Goal: Check status: Check status

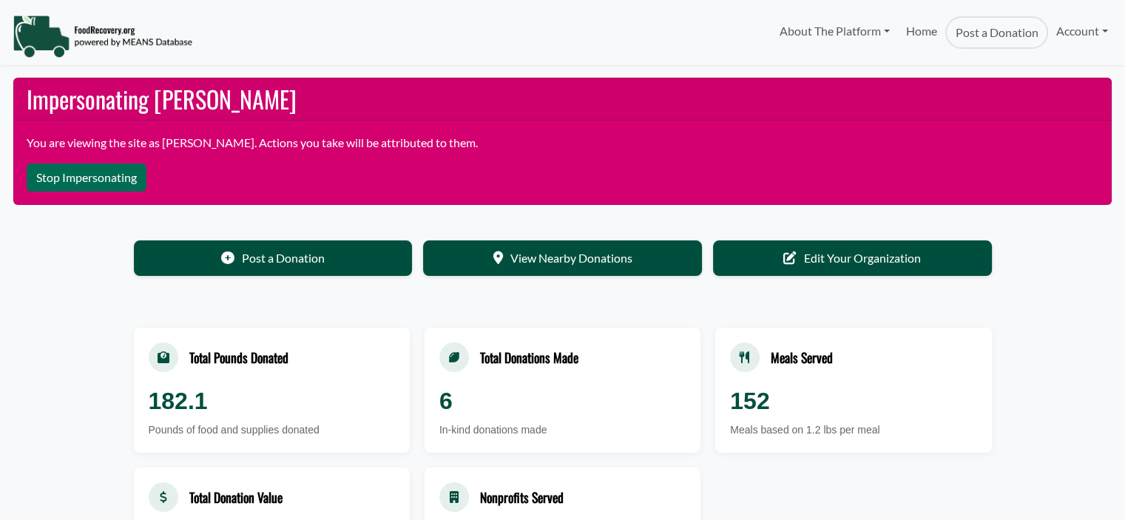
select select "Language Translate Widget"
click at [1071, 29] on link "Account" at bounding box center [1082, 31] width 68 height 30
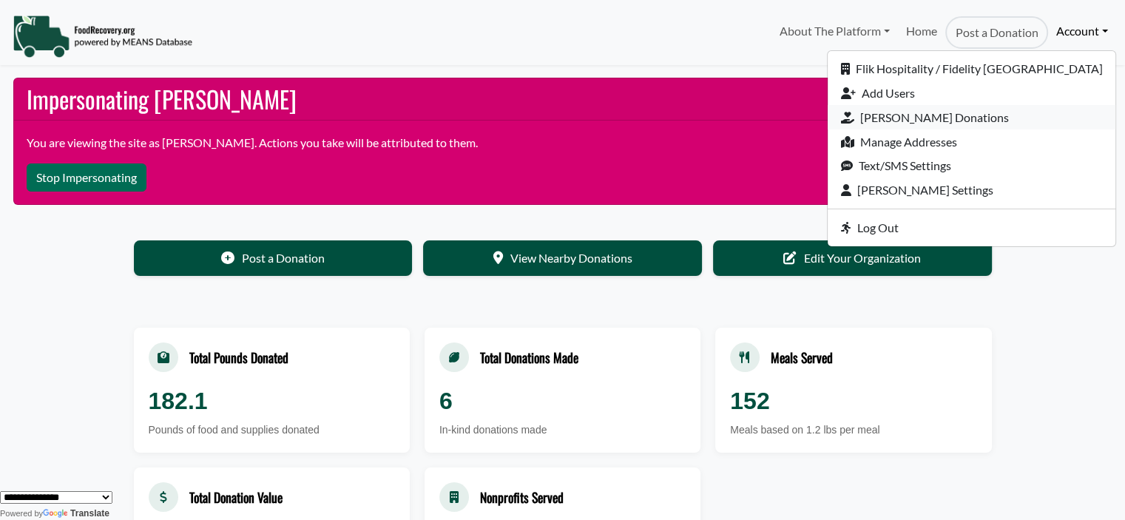
click at [987, 122] on link "[PERSON_NAME] Donations" at bounding box center [972, 117] width 288 height 24
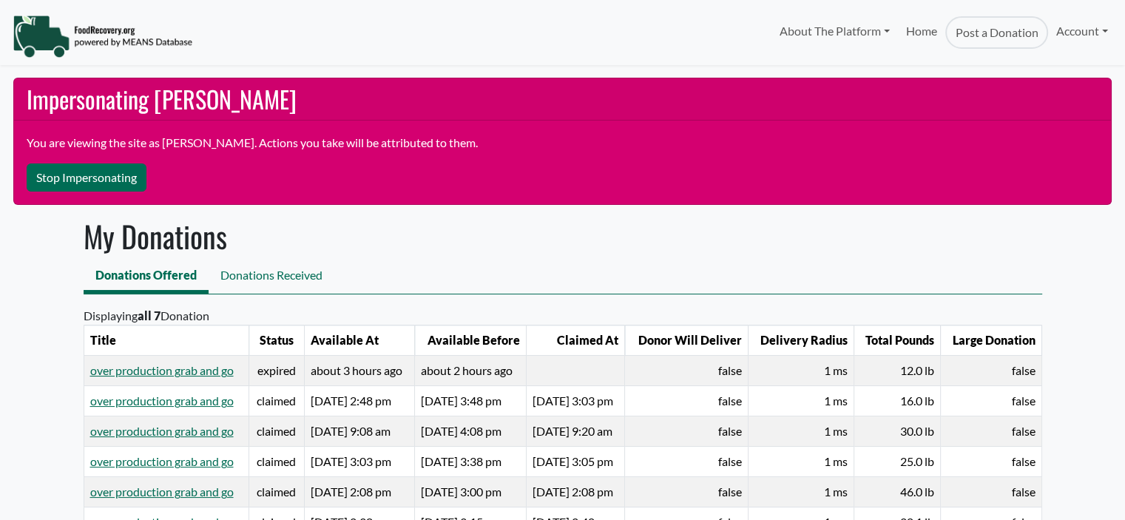
select select "Language Translate Widget"
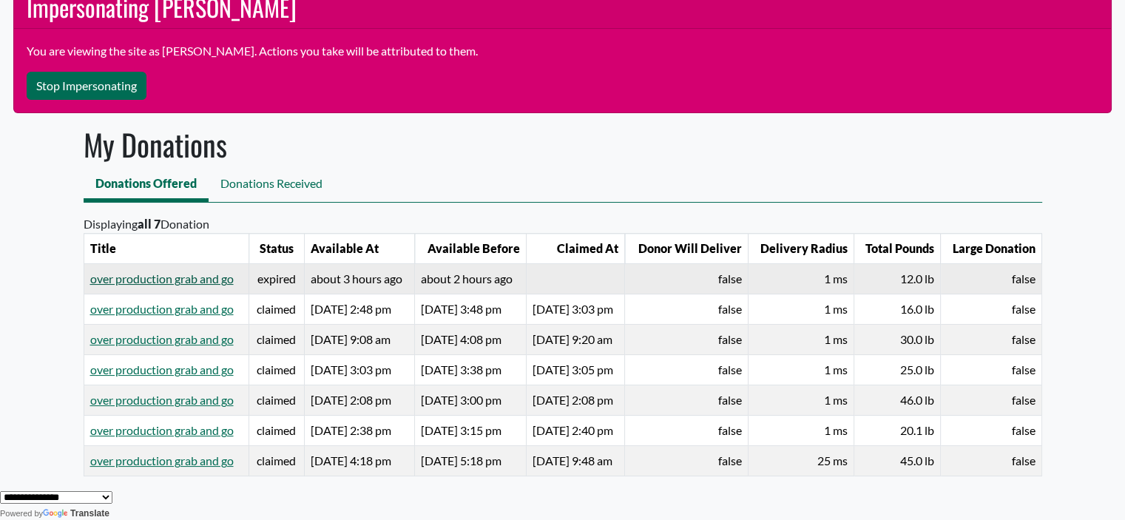
click at [112, 283] on link "over production grab and go" at bounding box center [161, 278] width 143 height 14
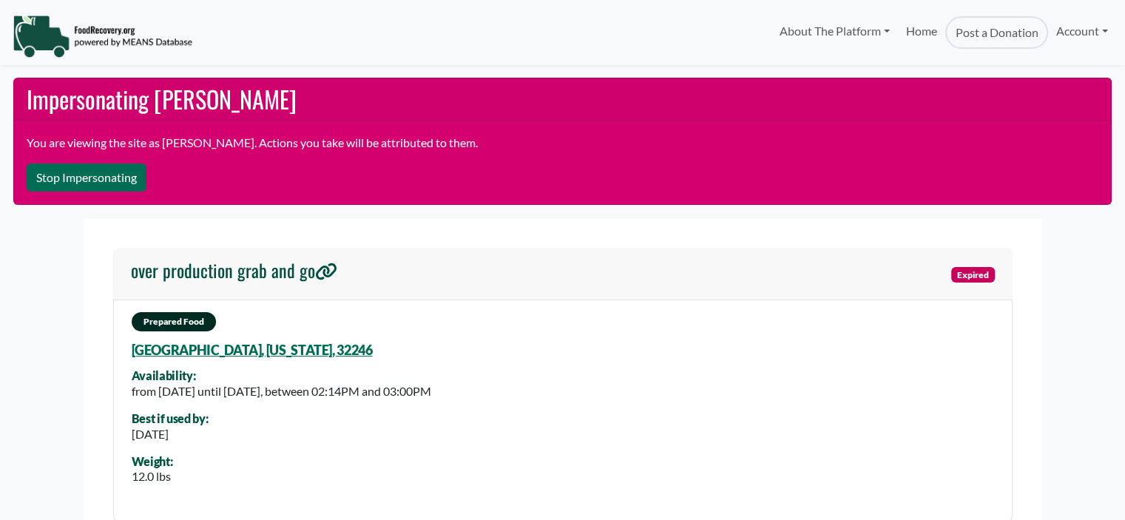
select select "Language Translate Widget"
click at [51, 171] on button "Stop Impersonating" at bounding box center [87, 177] width 120 height 28
